Goal: Information Seeking & Learning: Find specific page/section

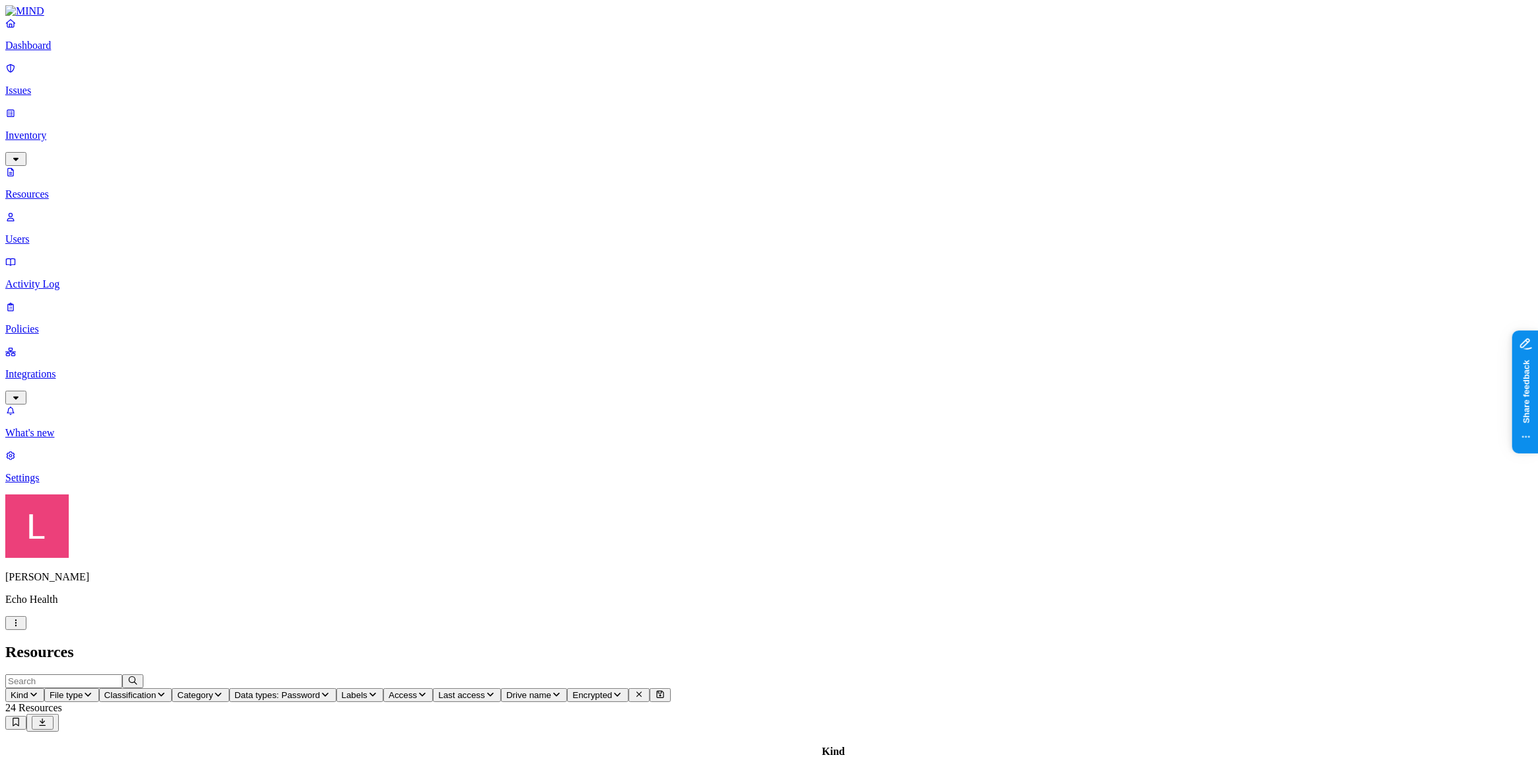
click at [96, 51] on p "Dashboard" at bounding box center [769, 46] width 1528 height 12
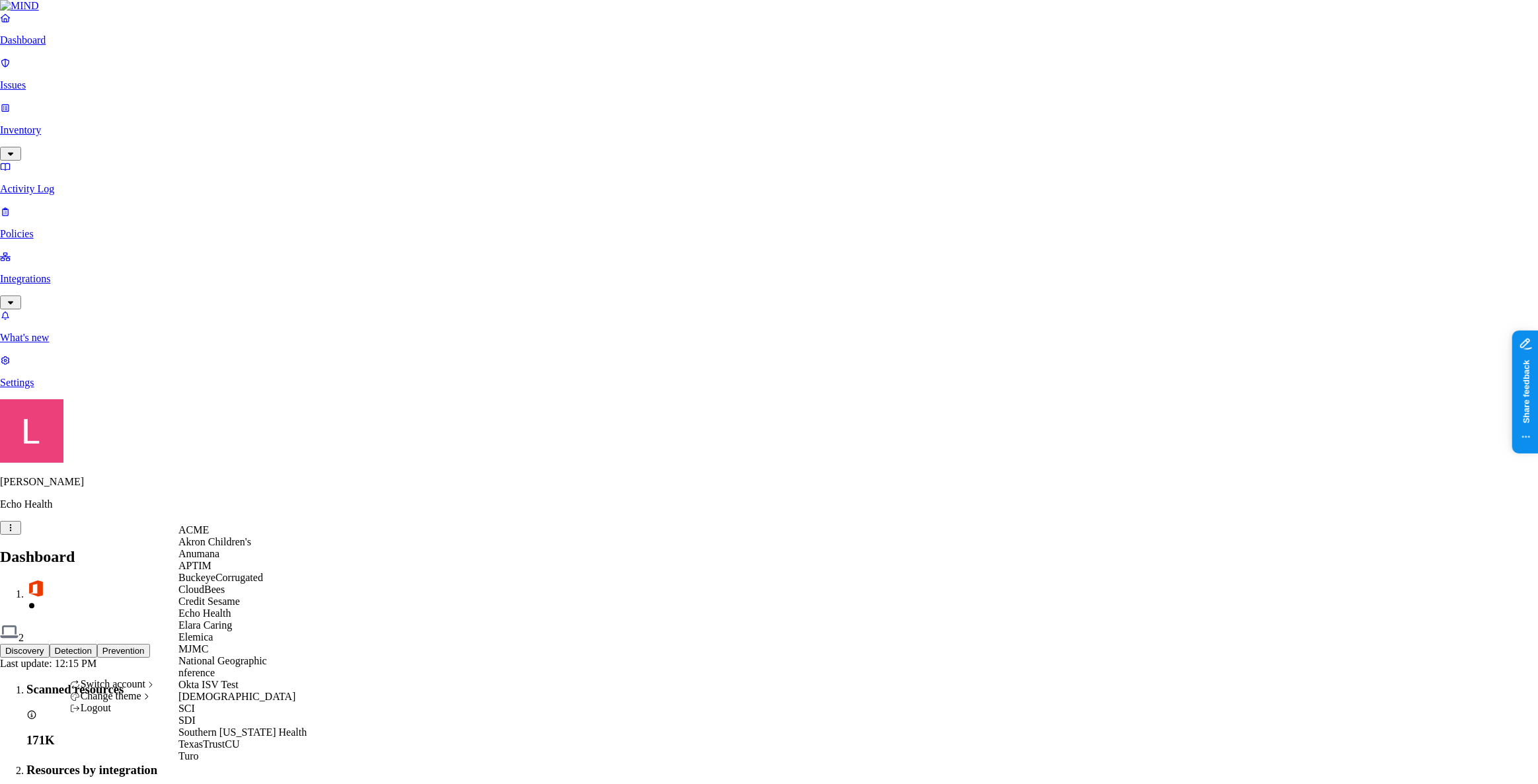
scroll to position [180, 0]
click at [238, 691] on div "[DEMOGRAPHIC_DATA]" at bounding box center [242, 697] width 128 height 12
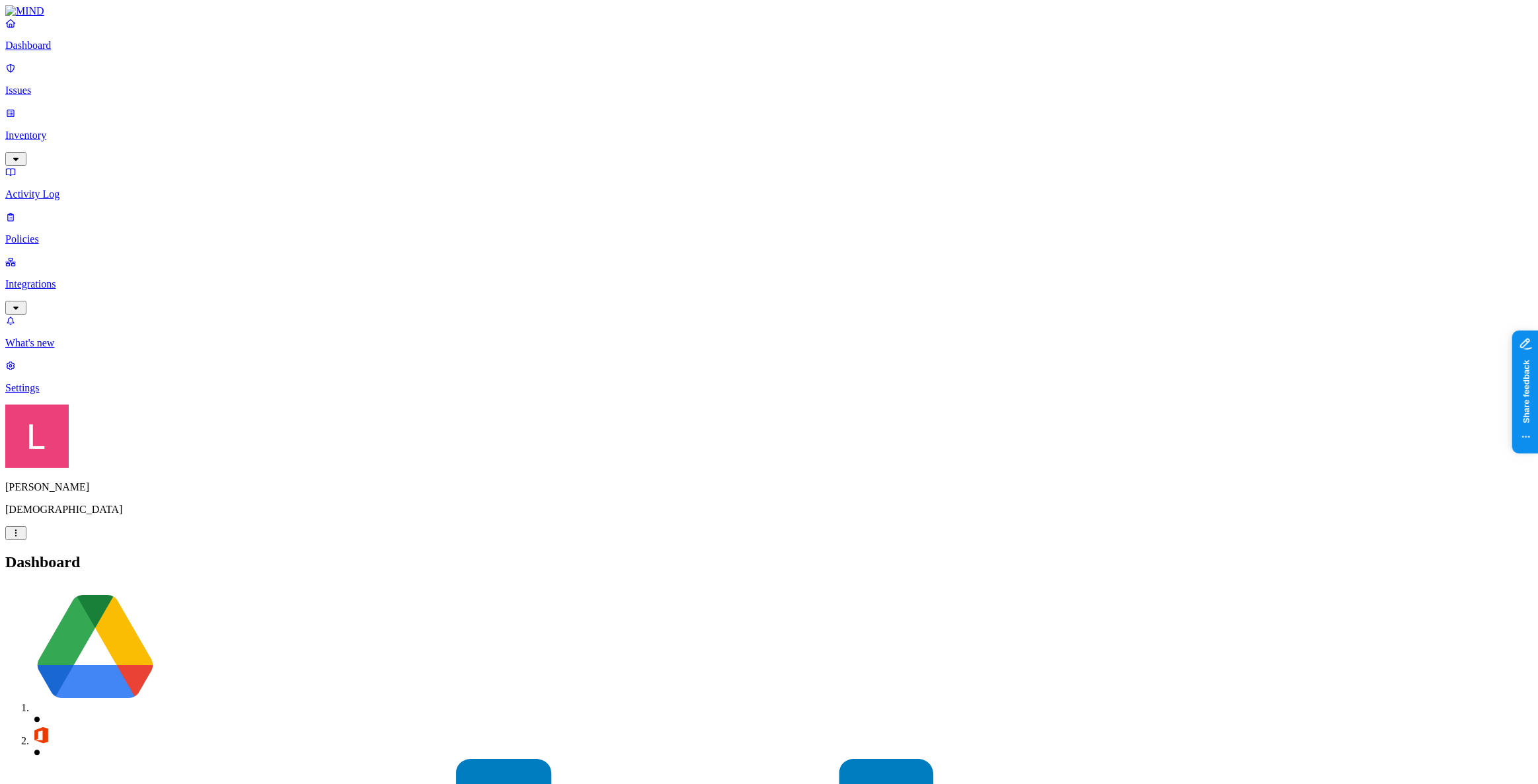
click at [73, 394] on p "Settings" at bounding box center [769, 388] width 1528 height 12
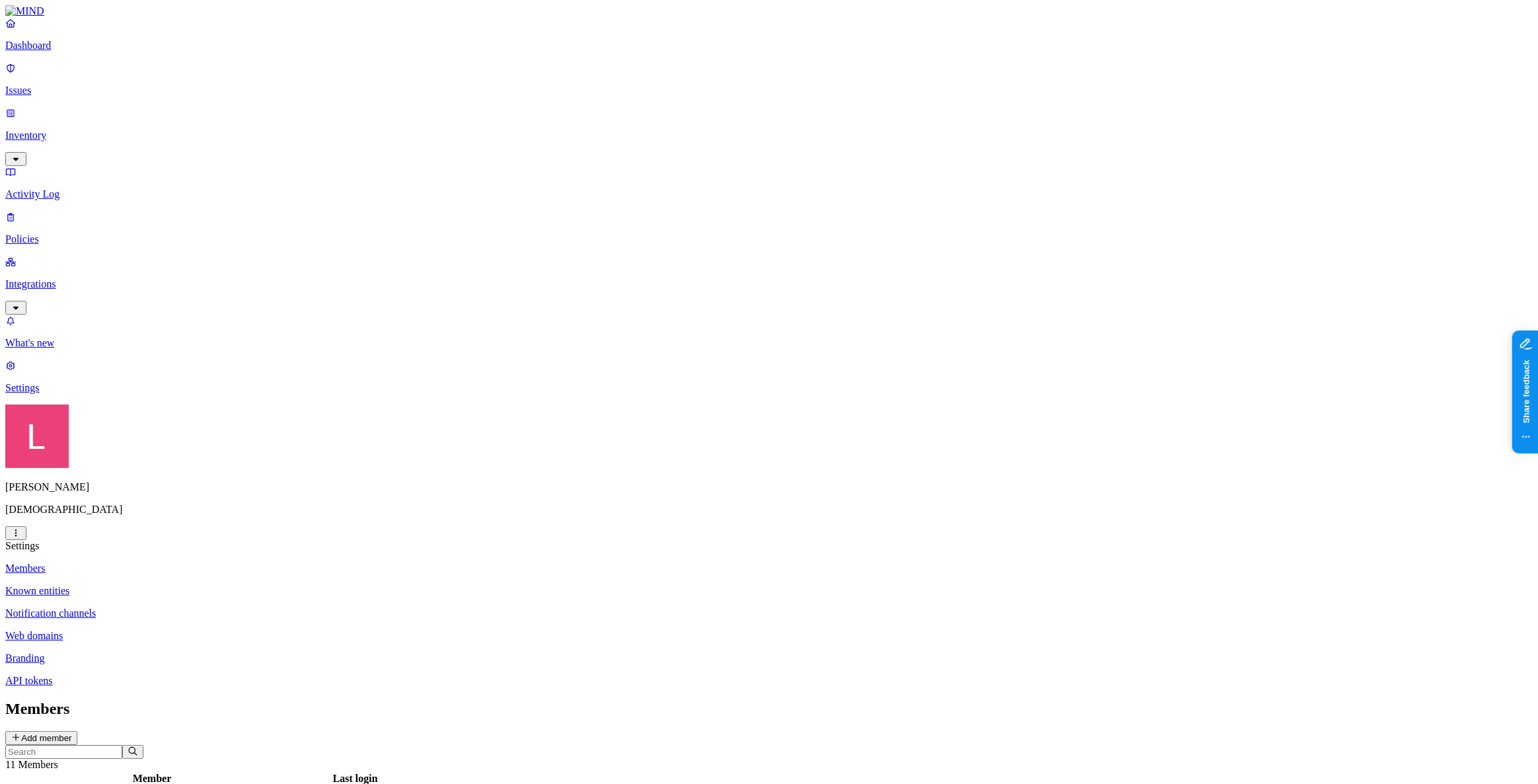
click at [54, 211] on link "Policies" at bounding box center [769, 227] width 1528 height 34
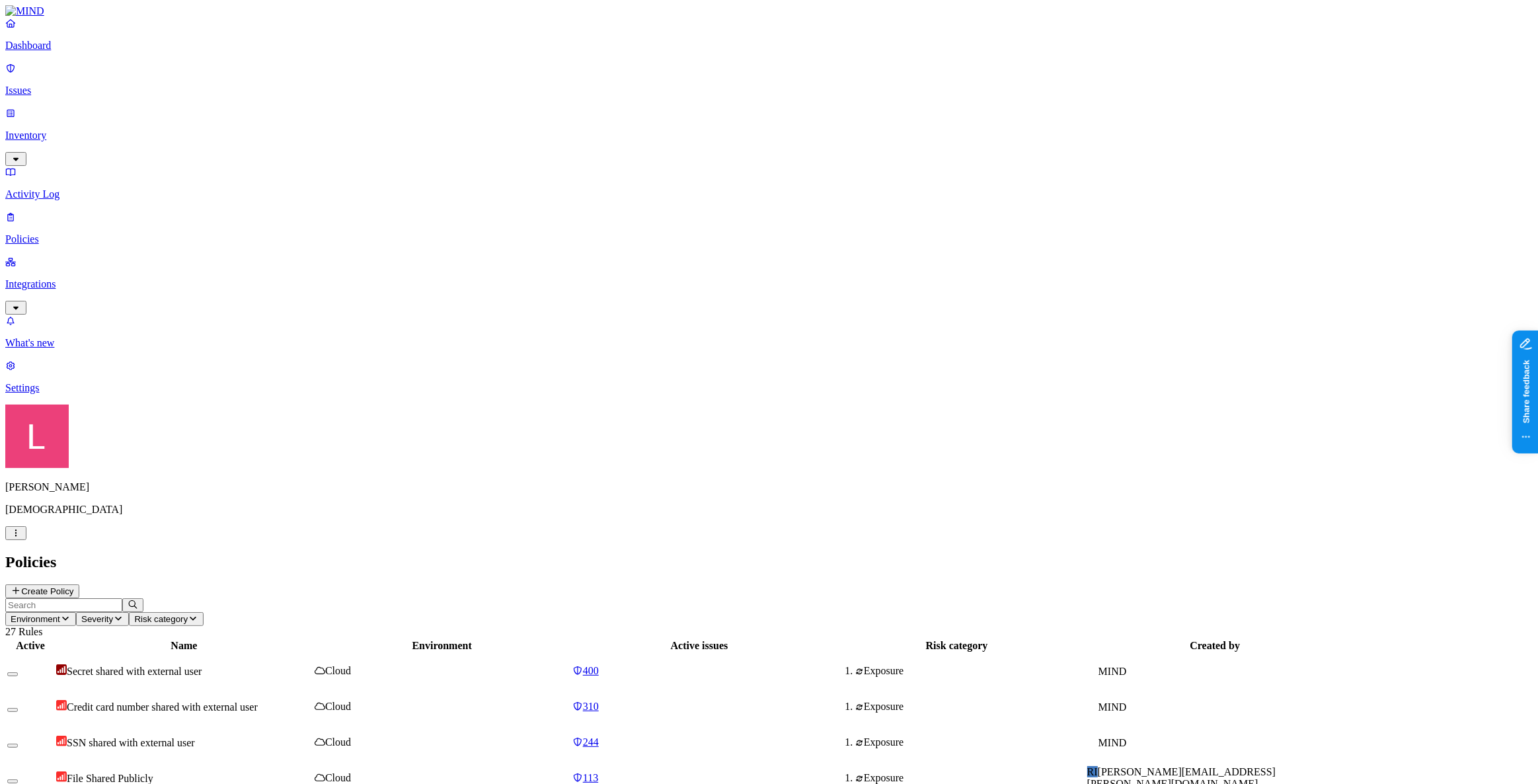
click at [78, 84] on p "Issues" at bounding box center [769, 90] width 1528 height 12
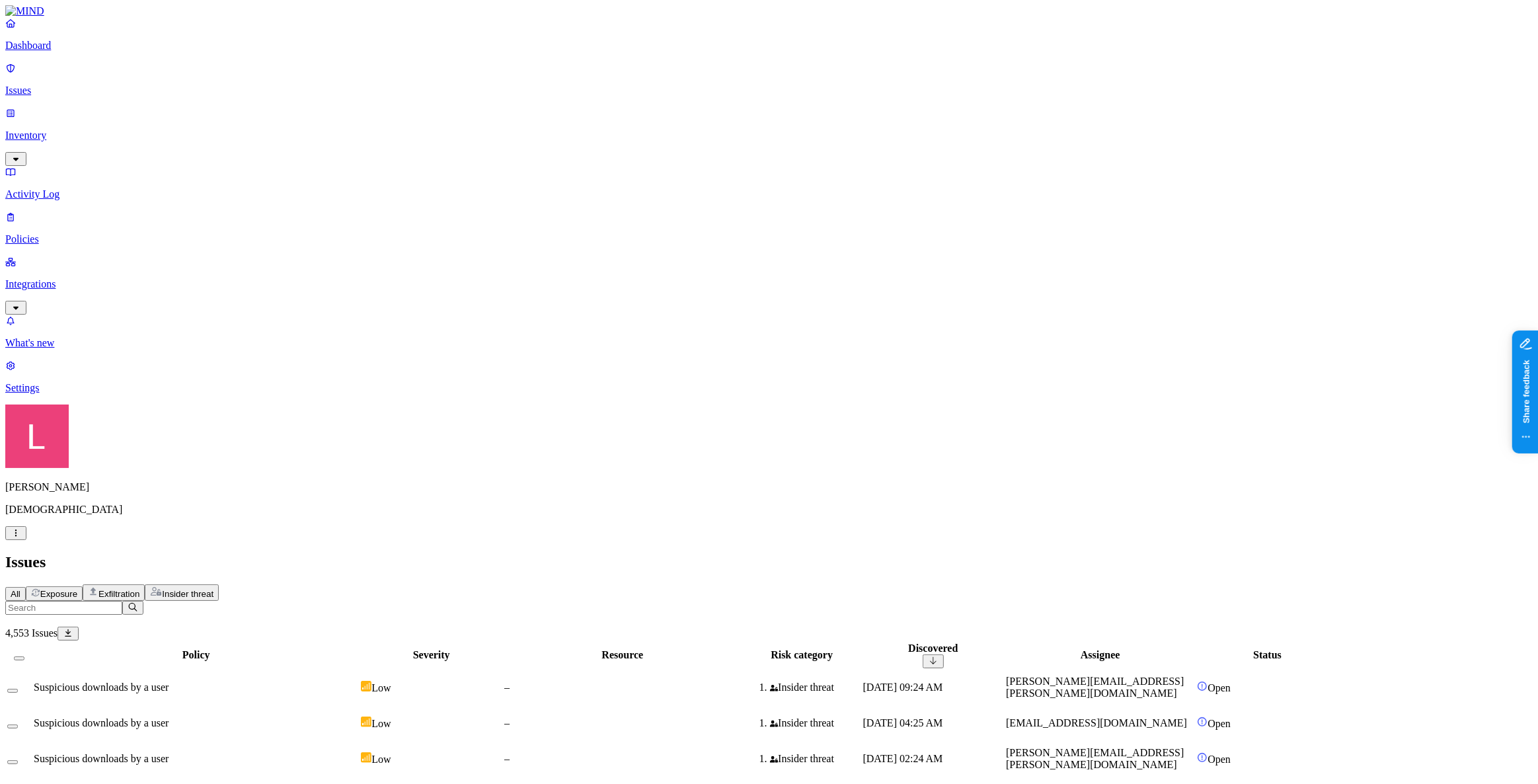
click at [139, 589] on span "Exfiltration" at bounding box center [118, 593] width 41 height 10
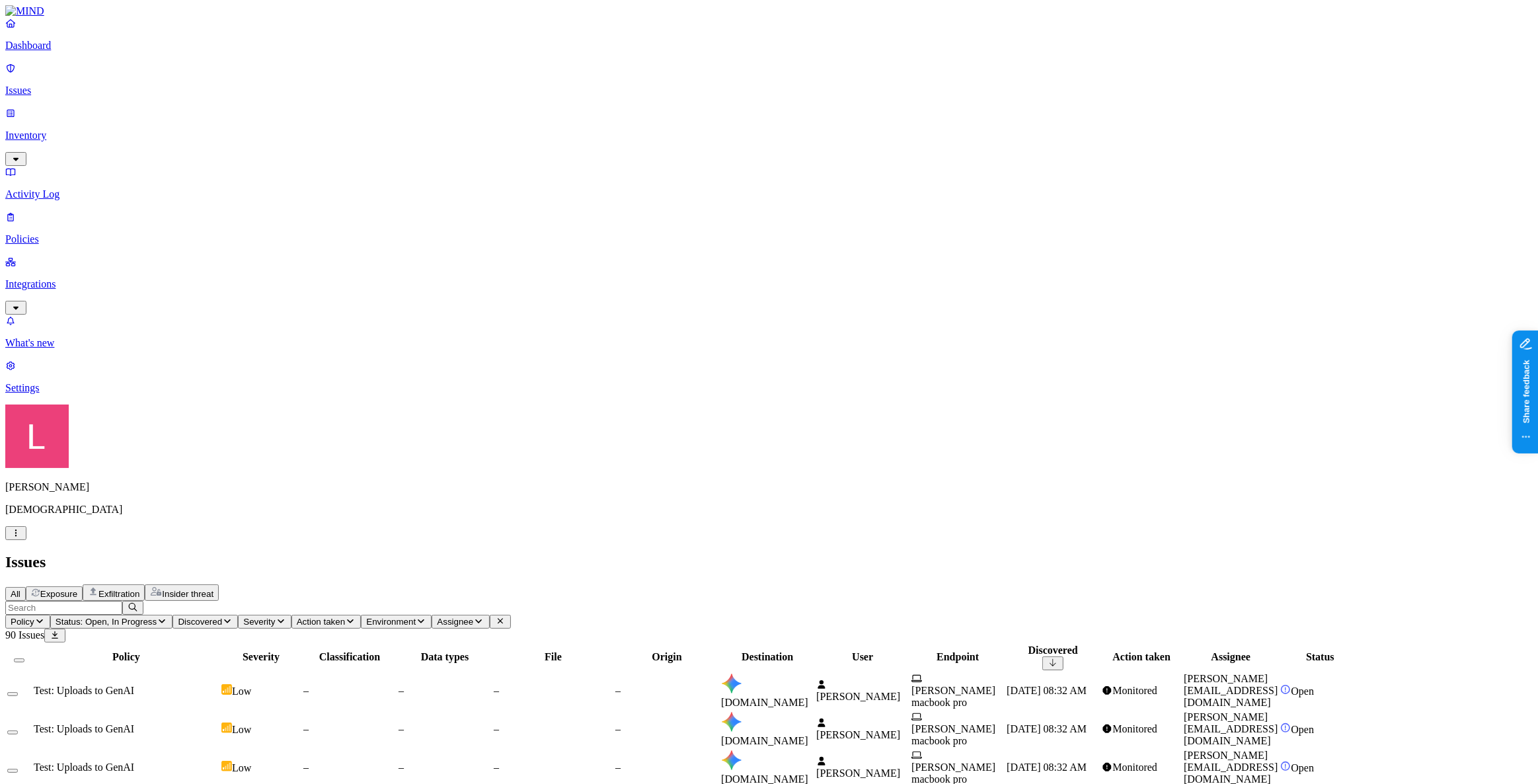
click at [86, 112] on link "Inventory" at bounding box center [769, 135] width 1528 height 57
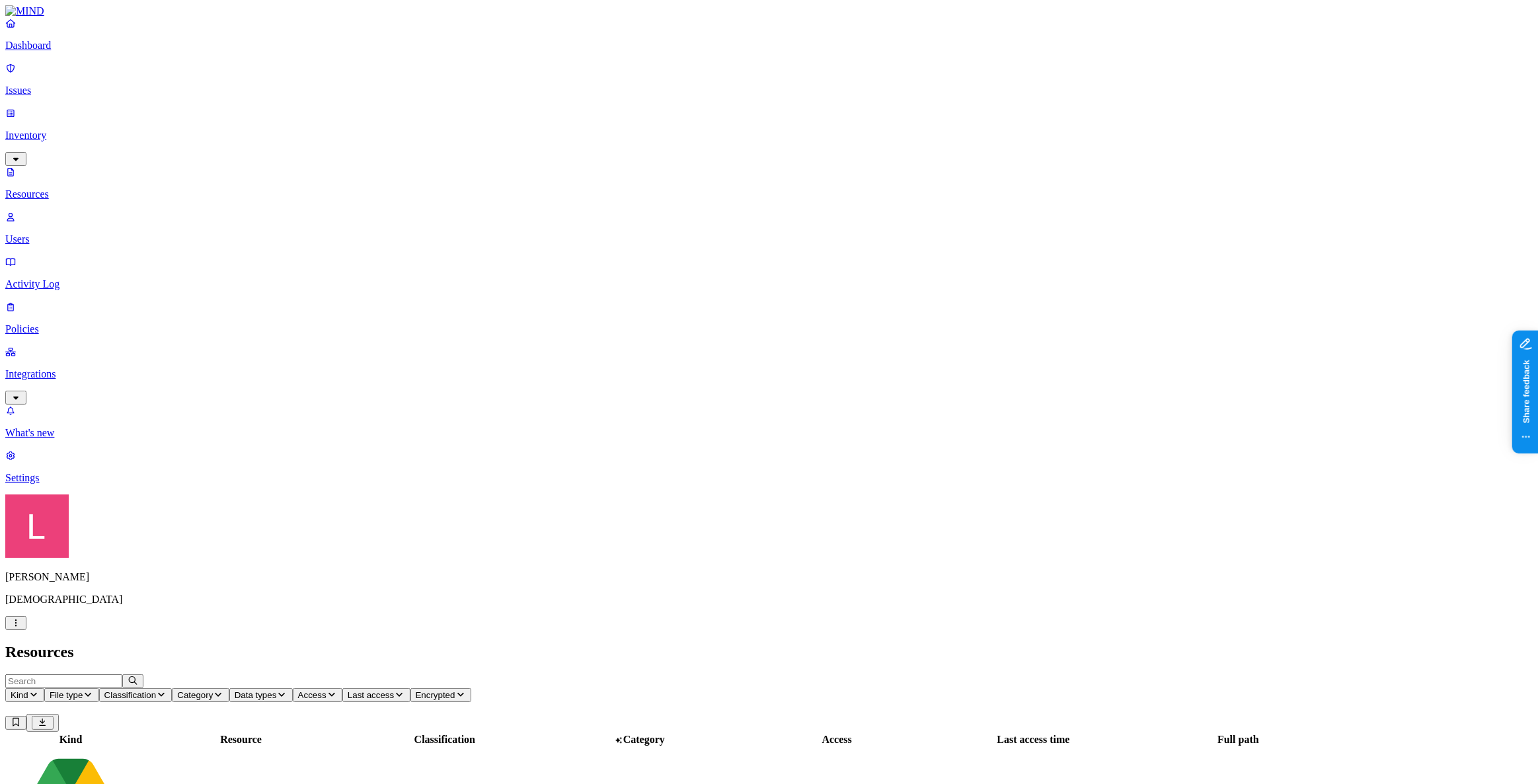
click at [122, 674] on input "text" at bounding box center [64, 681] width 117 height 14
type input "m"
type input "mimecast"
click at [900, 643] on h2 "Resources" at bounding box center [769, 652] width 1528 height 18
